Goal: Task Accomplishment & Management: Check status

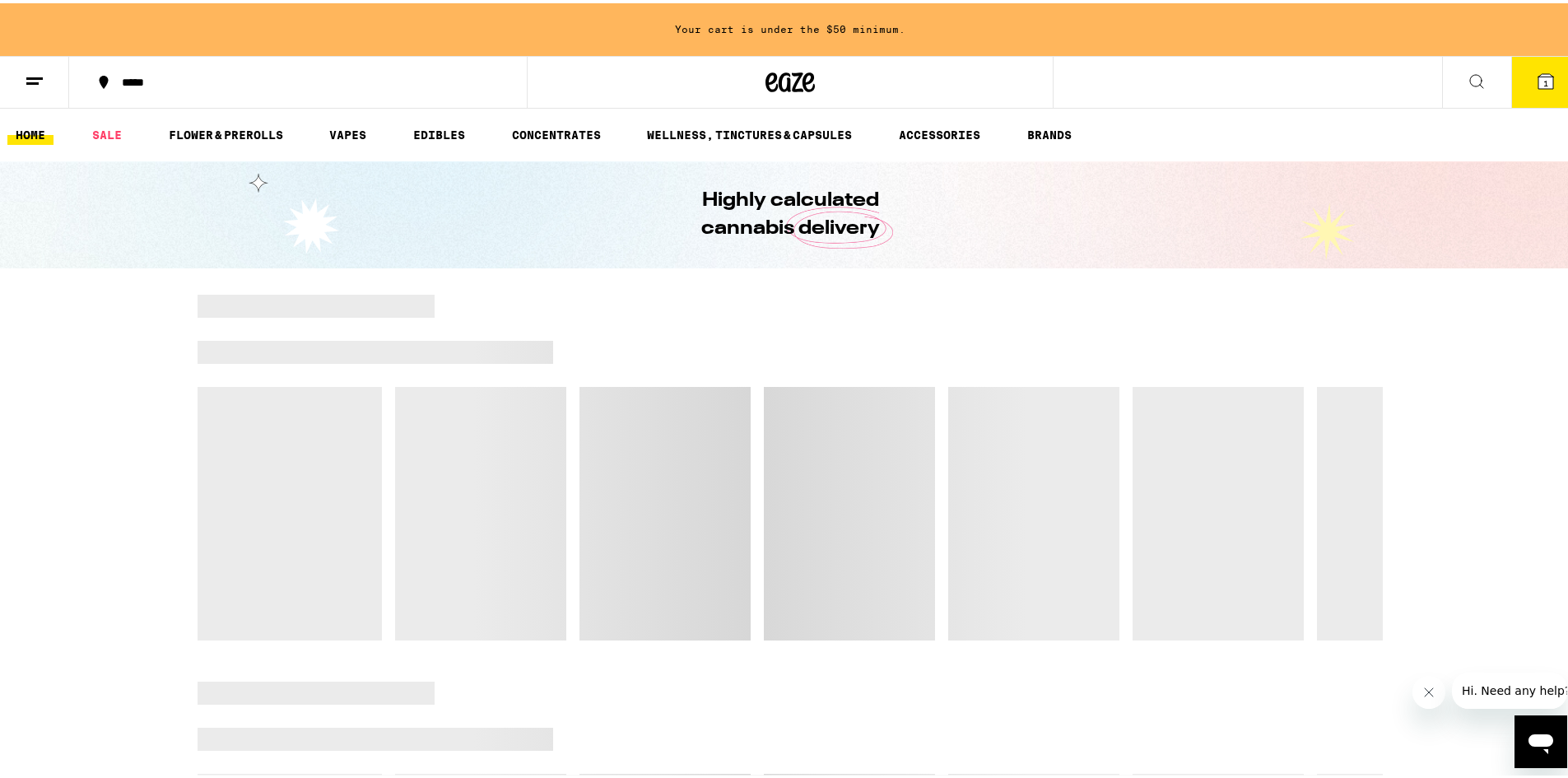
click at [54, 77] on button at bounding box center [35, 79] width 69 height 52
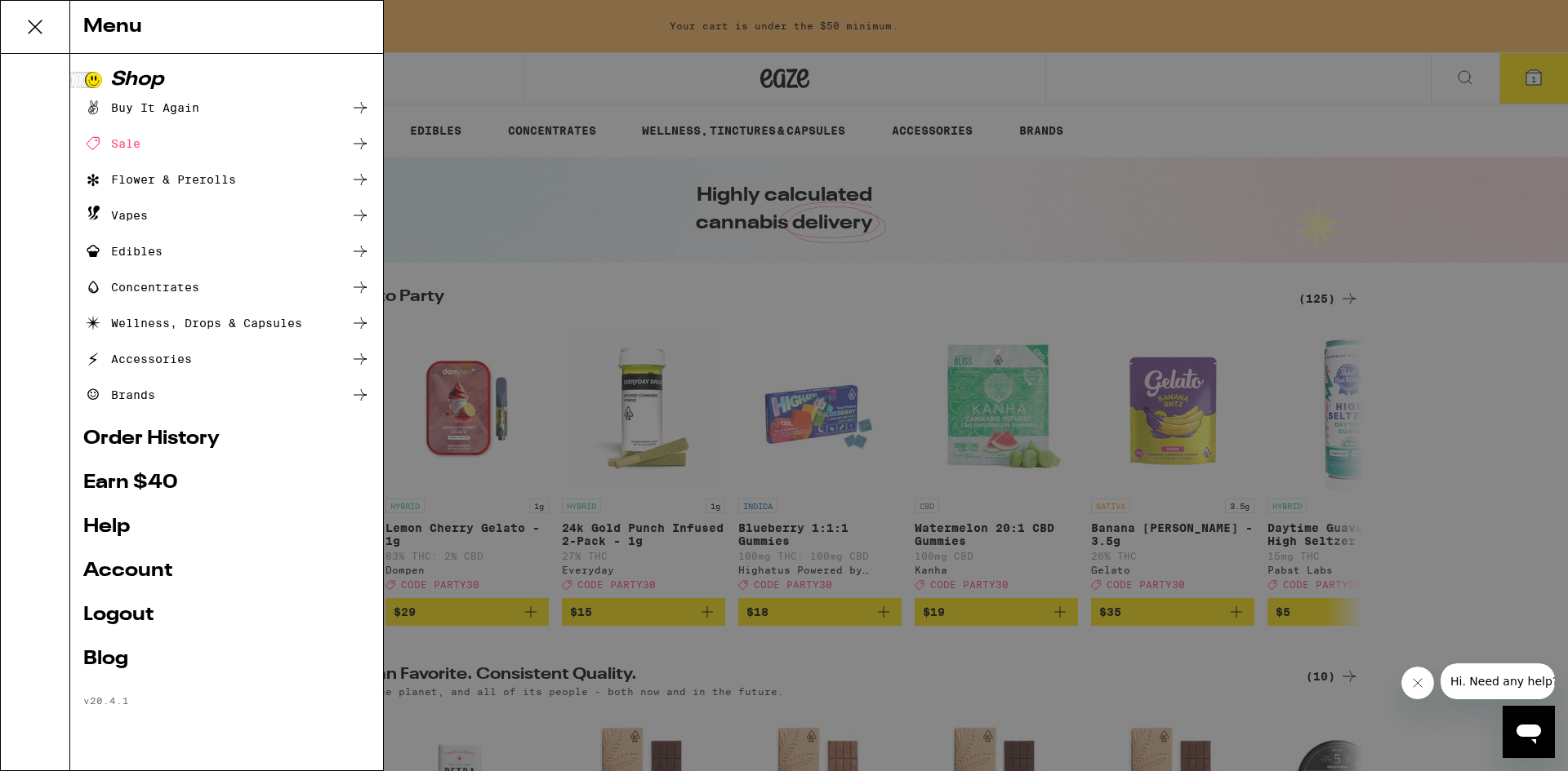
click at [166, 438] on link "Order History" at bounding box center [226, 438] width 287 height 19
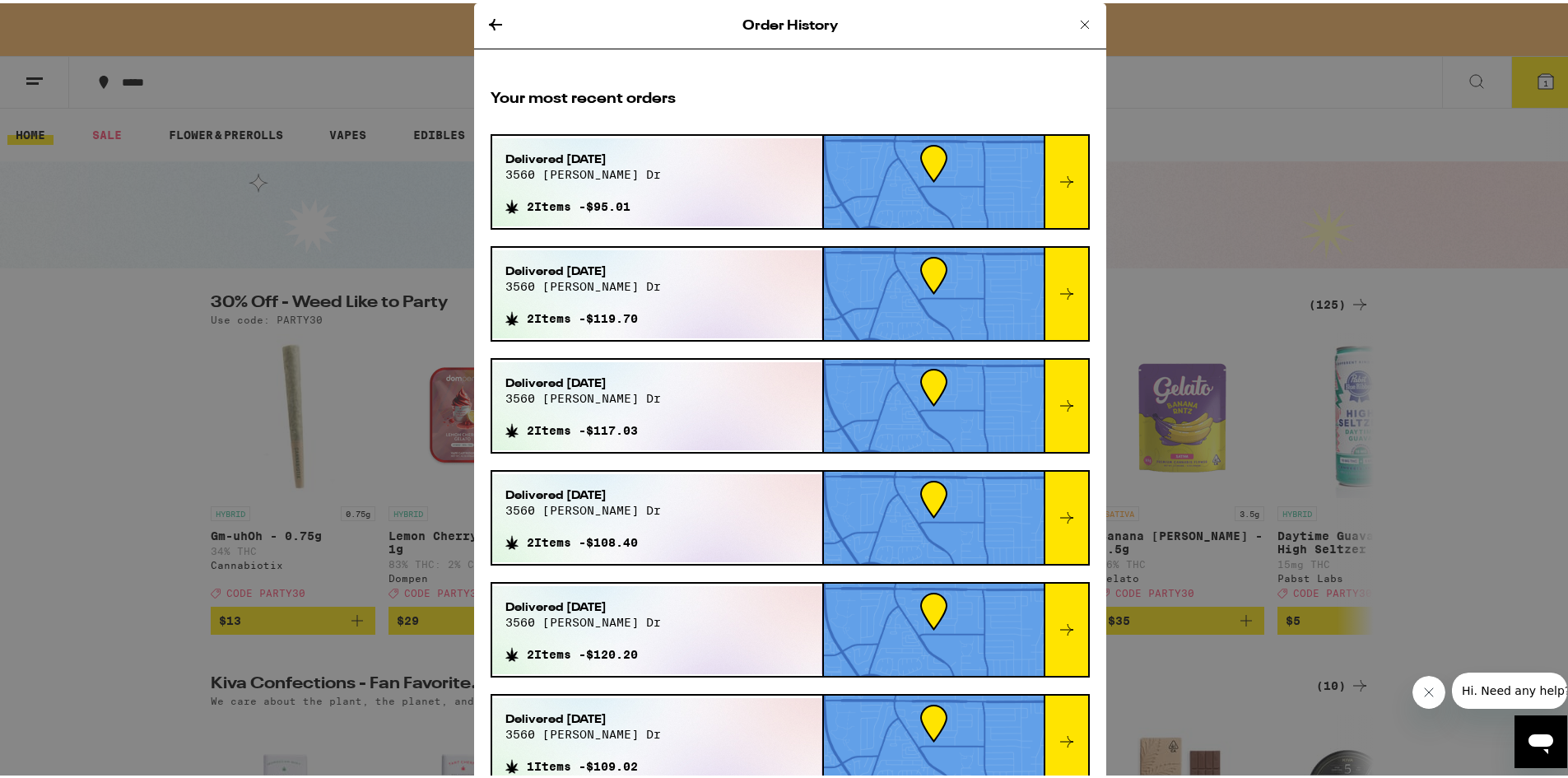
click at [1057, 185] on icon at bounding box center [1067, 178] width 19 height 19
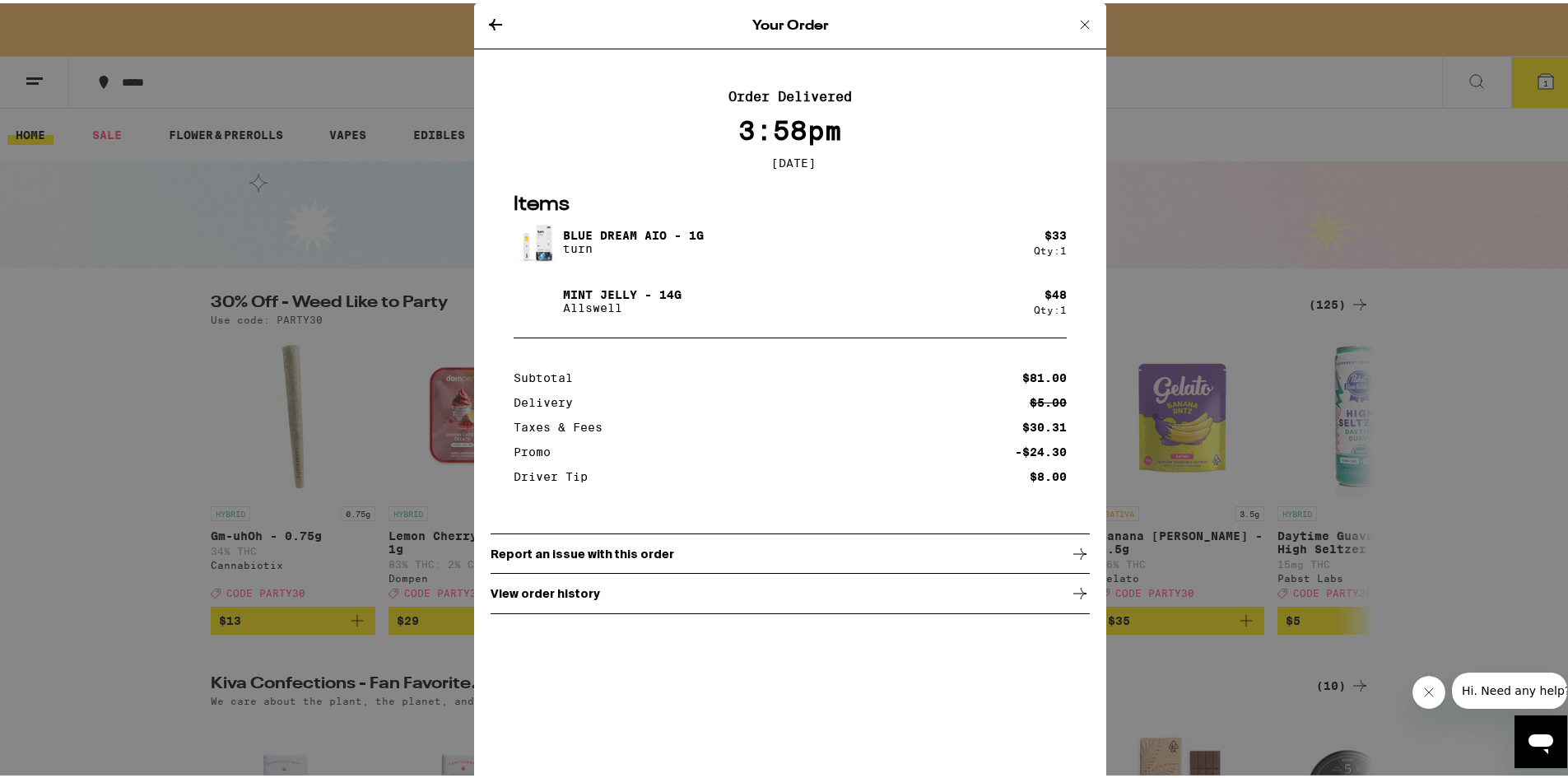
click at [540, 242] on img at bounding box center [537, 238] width 46 height 47
click at [611, 229] on div "Blue Dream AIO - 1g turn" at bounding box center [774, 238] width 521 height 47
click at [690, 235] on p "Blue Dream AIO - 1g" at bounding box center [633, 233] width 141 height 14
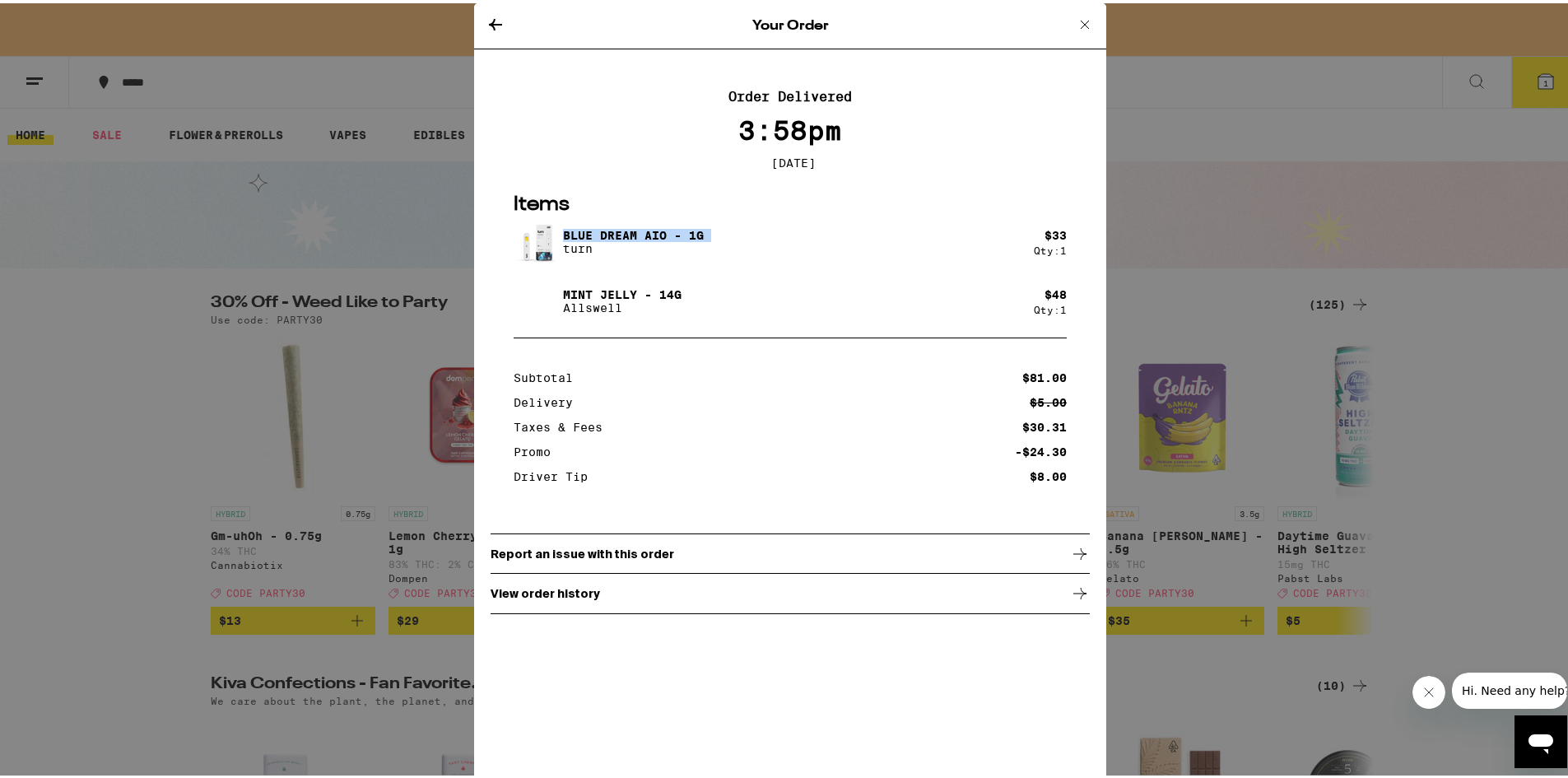
click at [690, 235] on p "Blue Dream AIO - 1g" at bounding box center [633, 233] width 141 height 14
click at [710, 238] on div "Blue Dream AIO - 1g turn" at bounding box center [774, 238] width 521 height 47
click at [708, 241] on div "Blue Dream AIO - 1g turn" at bounding box center [774, 238] width 521 height 47
